Goal: Task Accomplishment & Management: Use online tool/utility

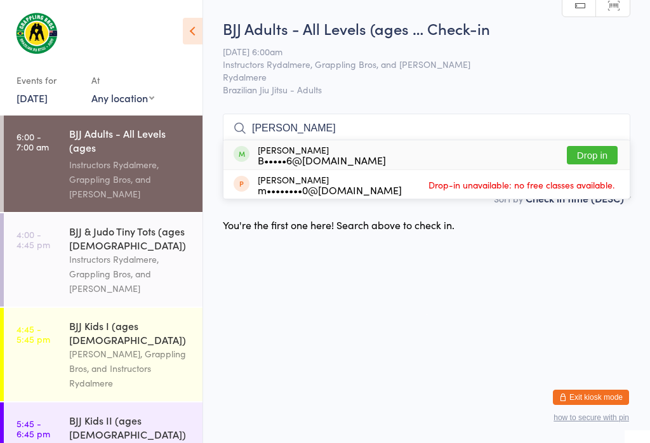
type input "[PERSON_NAME]"
click at [610, 146] on button "Drop in" at bounding box center [592, 155] width 51 height 18
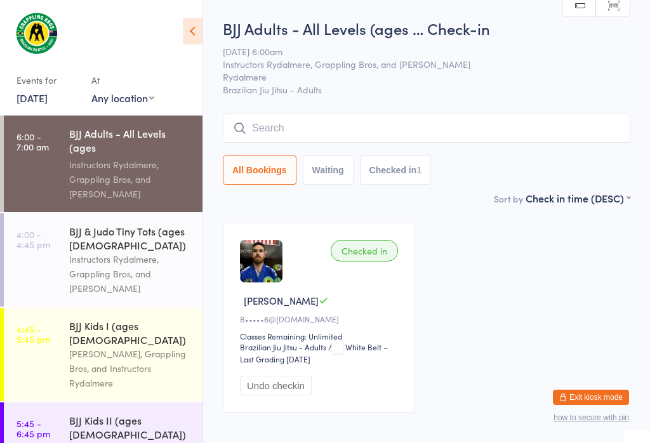
click at [286, 116] on input "search" at bounding box center [426, 128] width 407 height 29
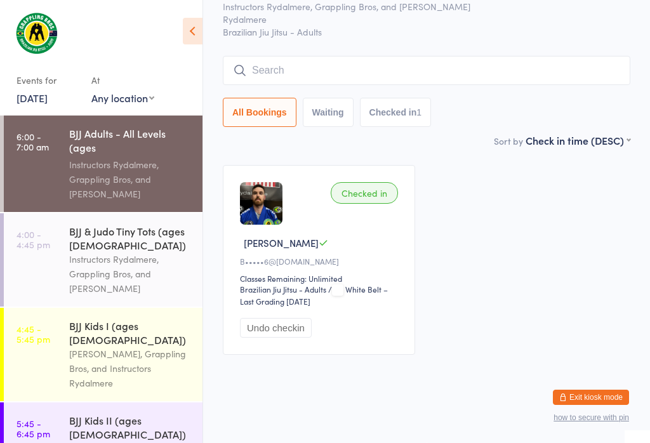
scroll to position [115, 0]
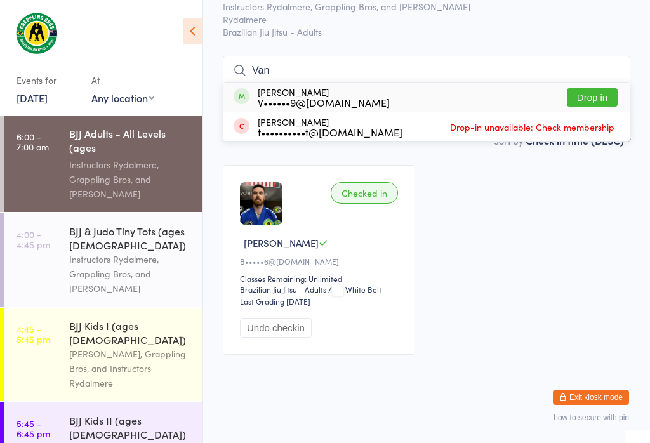
type input "Van"
click at [593, 88] on button "Drop in" at bounding box center [592, 97] width 51 height 18
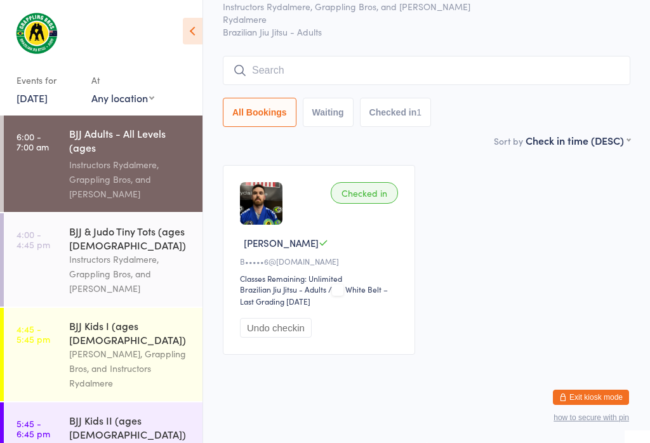
scroll to position [69, 0]
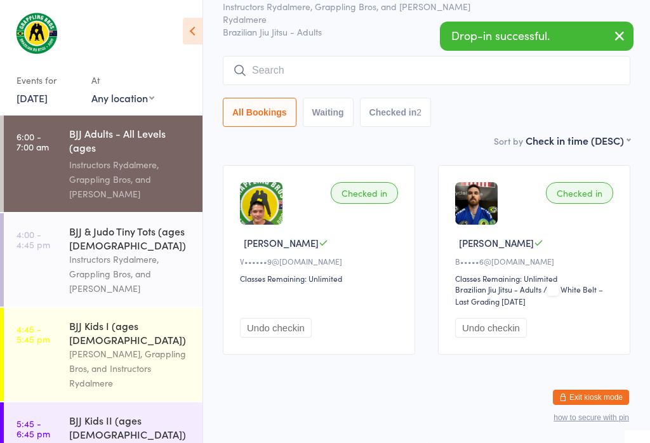
click at [306, 56] on input "search" at bounding box center [426, 70] width 407 height 29
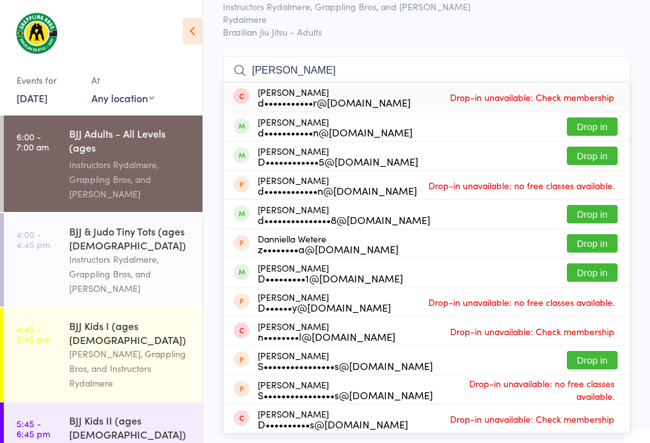
type input "[PERSON_NAME]"
click at [606, 147] on button "Drop in" at bounding box center [592, 156] width 51 height 18
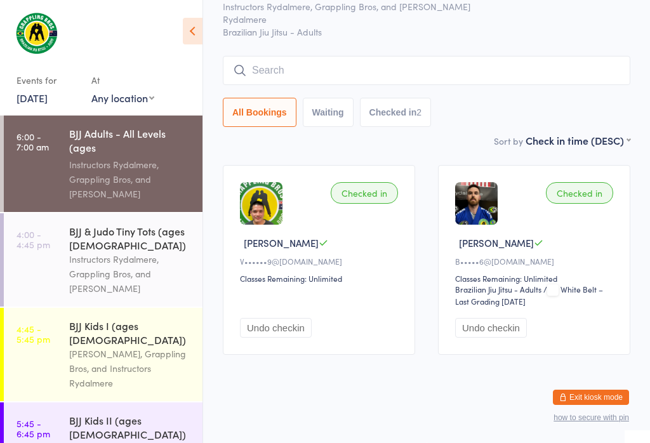
scroll to position [69, 0]
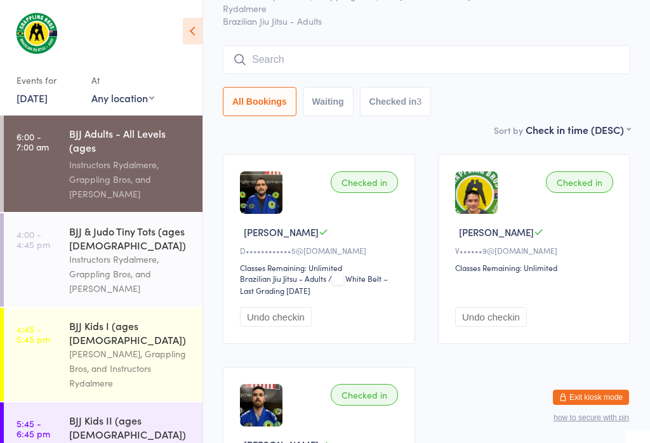
click at [281, 60] on input "search" at bounding box center [426, 59] width 407 height 29
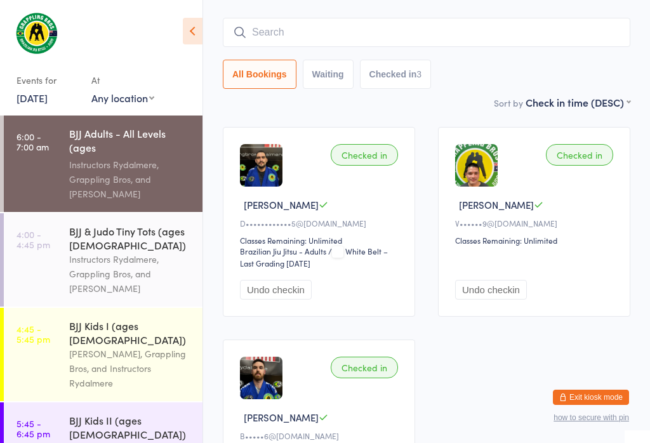
scroll to position [115, 0]
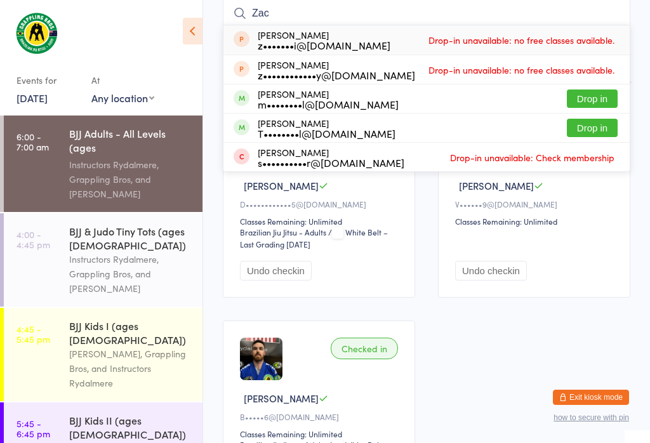
type input "Zac"
click at [582, 98] on button "Drop in" at bounding box center [592, 98] width 51 height 18
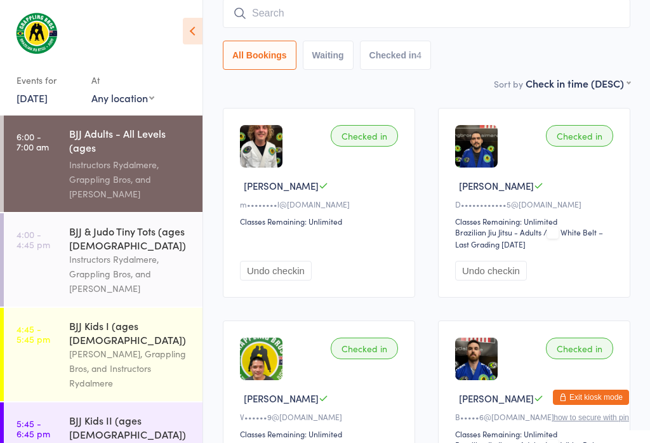
click at [306, 22] on input "search" at bounding box center [426, 13] width 407 height 29
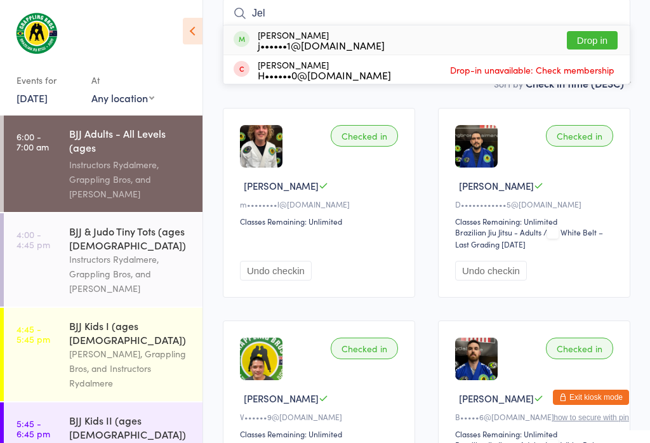
type input "Jel"
click at [592, 42] on button "Drop in" at bounding box center [592, 40] width 51 height 18
